Goal: Information Seeking & Learning: Learn about a topic

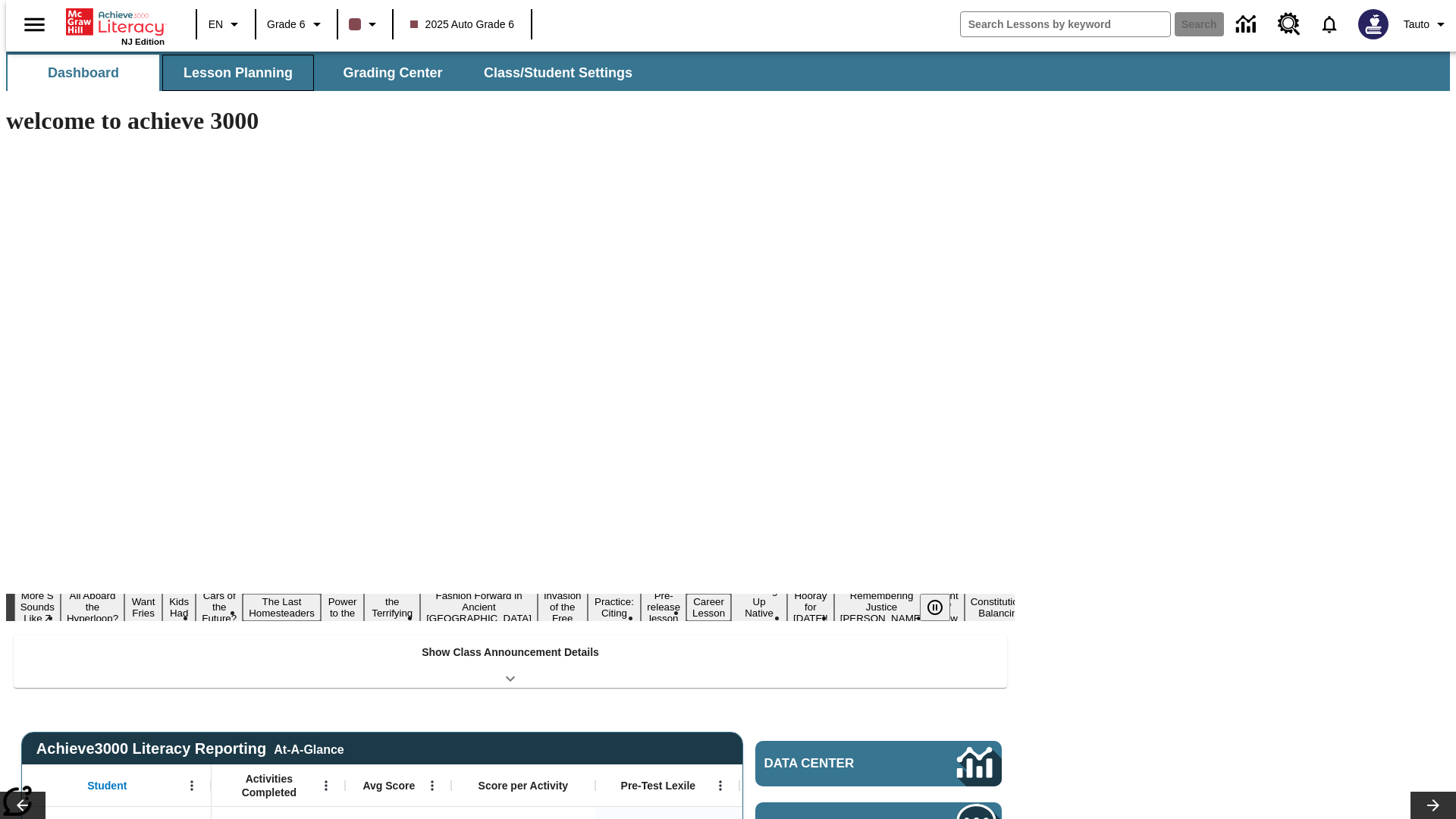
click at [232, 73] on span "Lesson Planning" at bounding box center [239, 73] width 109 height 17
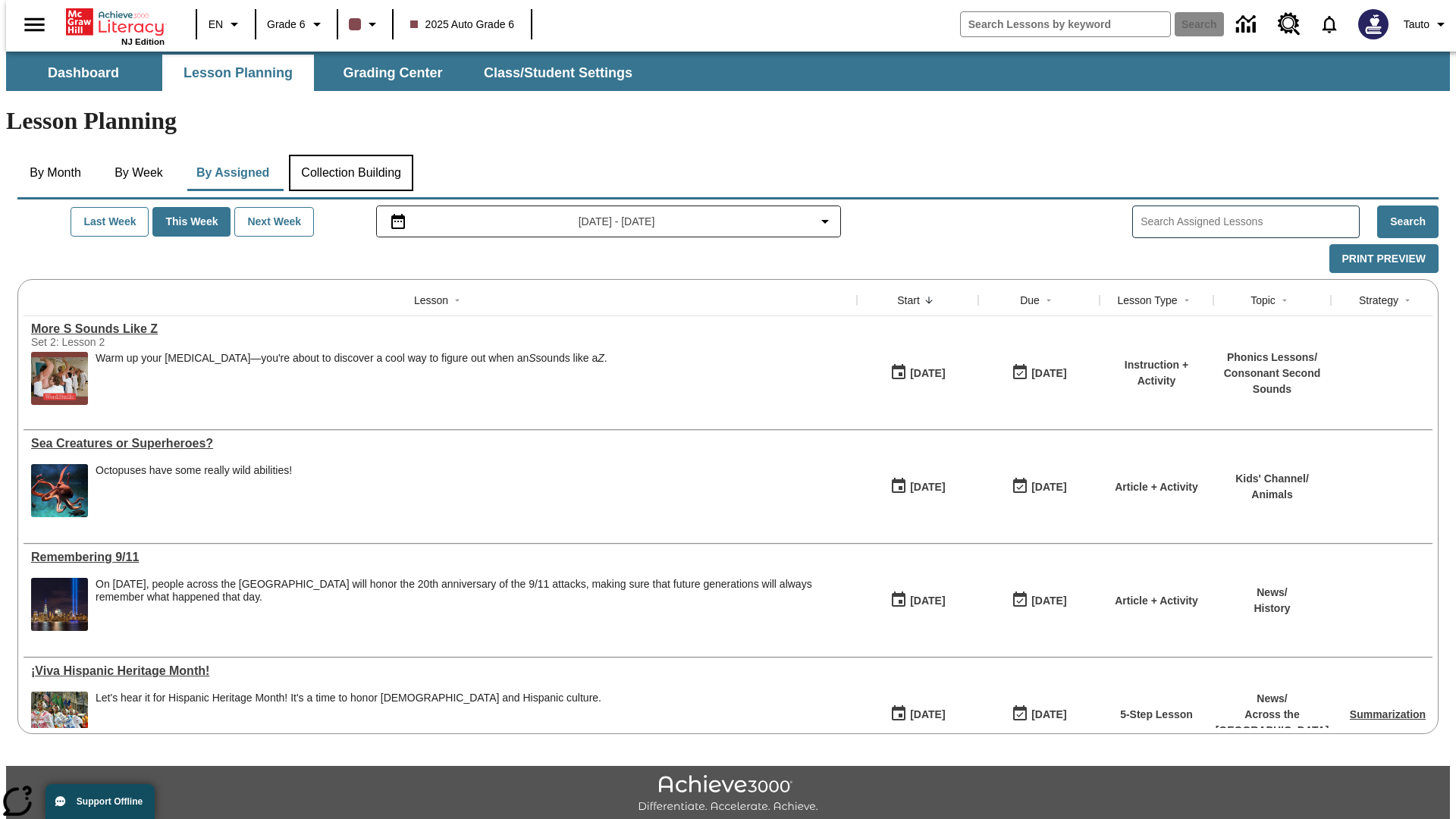
click at [351, 155] on button "Collection Building" at bounding box center [351, 173] width 125 height 36
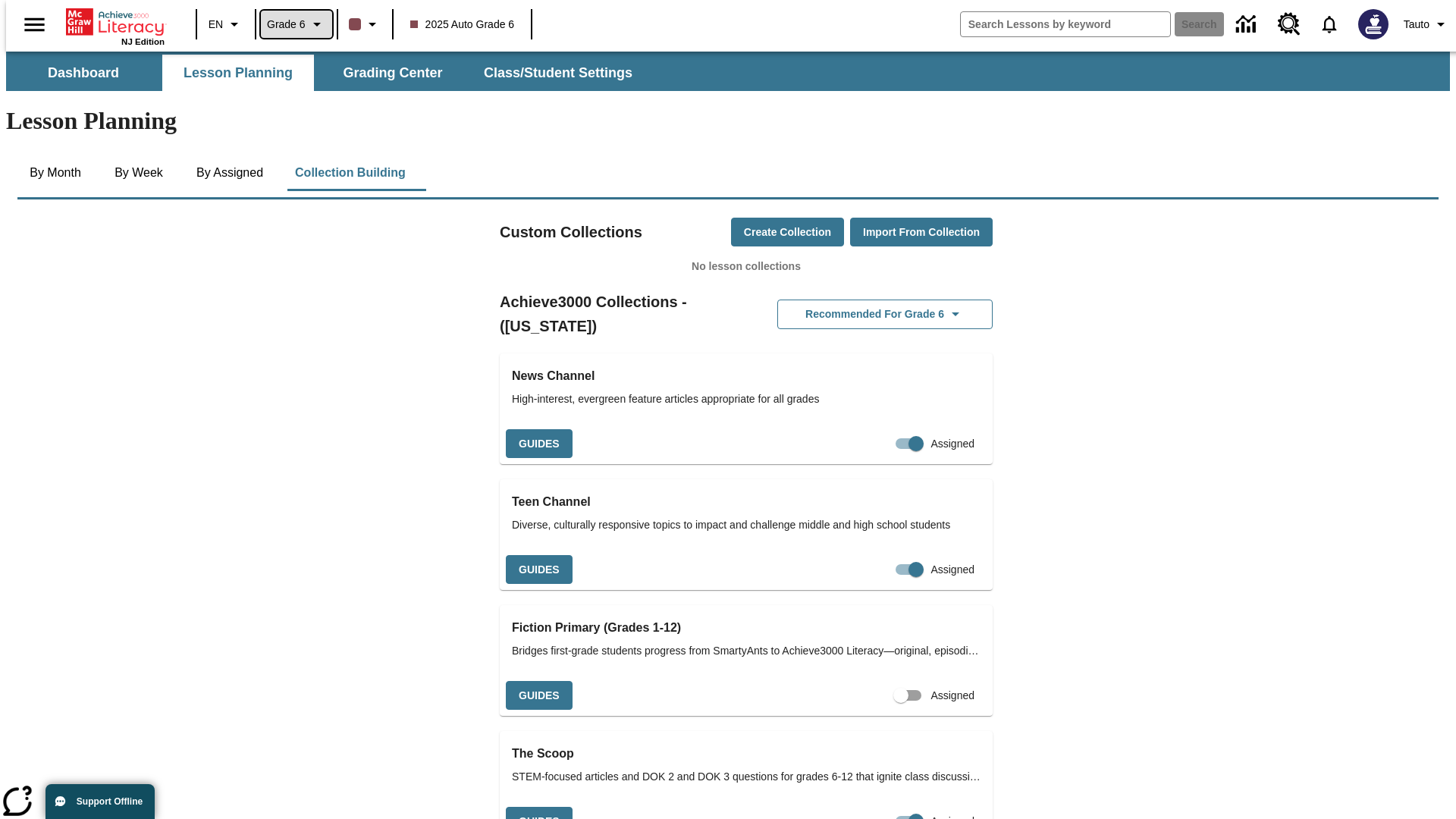
click at [291, 25] on span "Grade 6" at bounding box center [286, 24] width 38 height 15
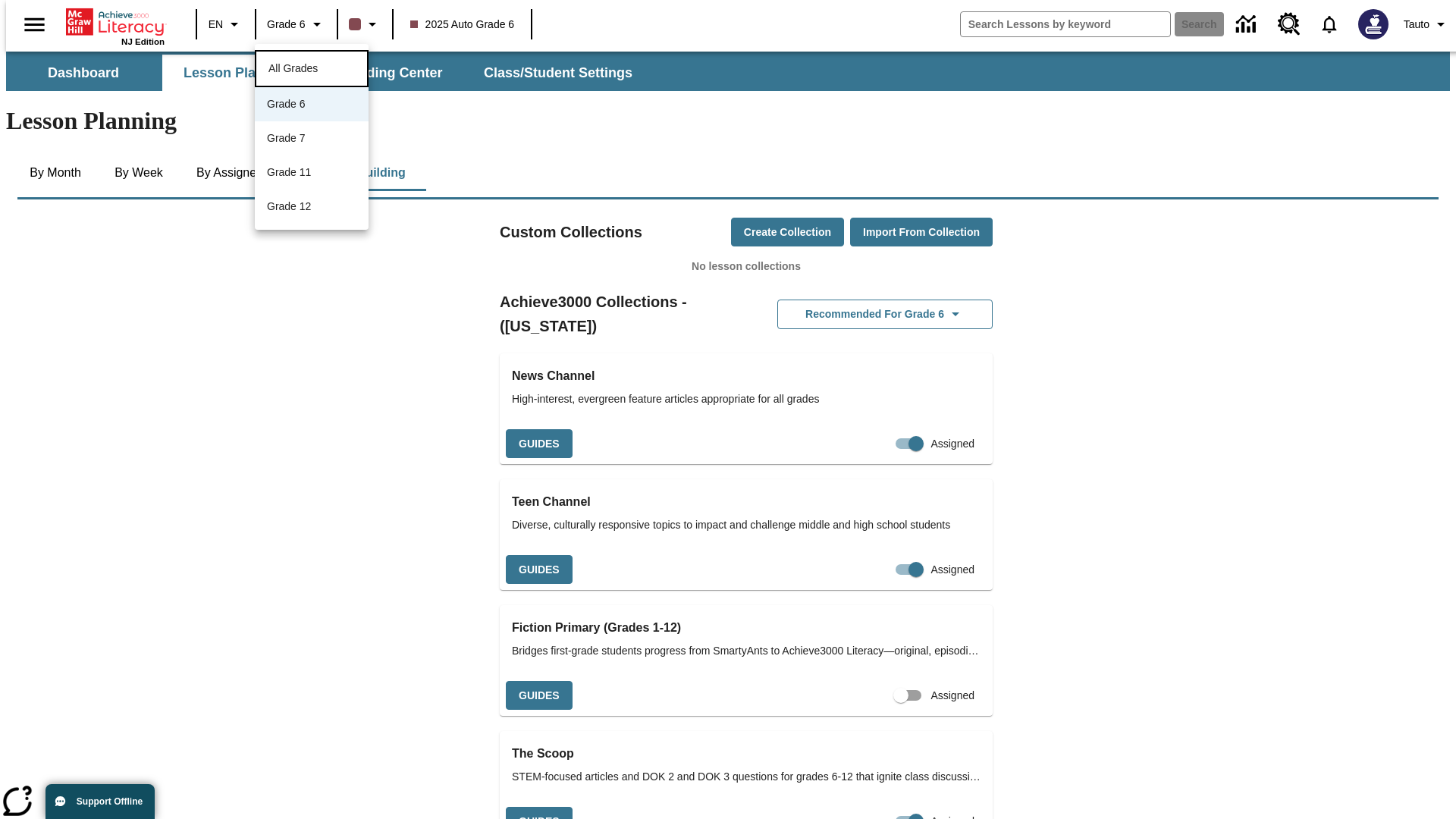
click at [311, 67] on span "All Grades" at bounding box center [293, 67] width 49 height 12
